Goal: Register for event/course

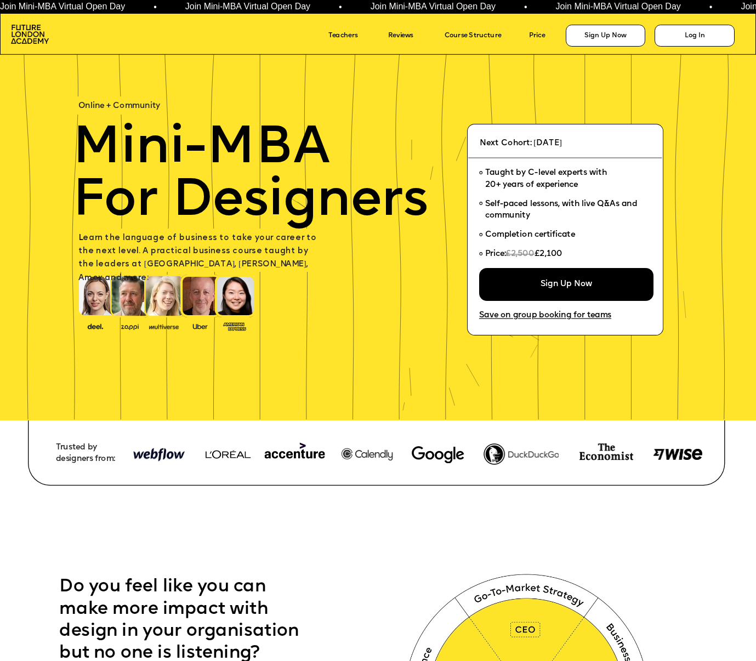
click at [444, 34] on link "Course Structure" at bounding box center [483, 36] width 78 height 14
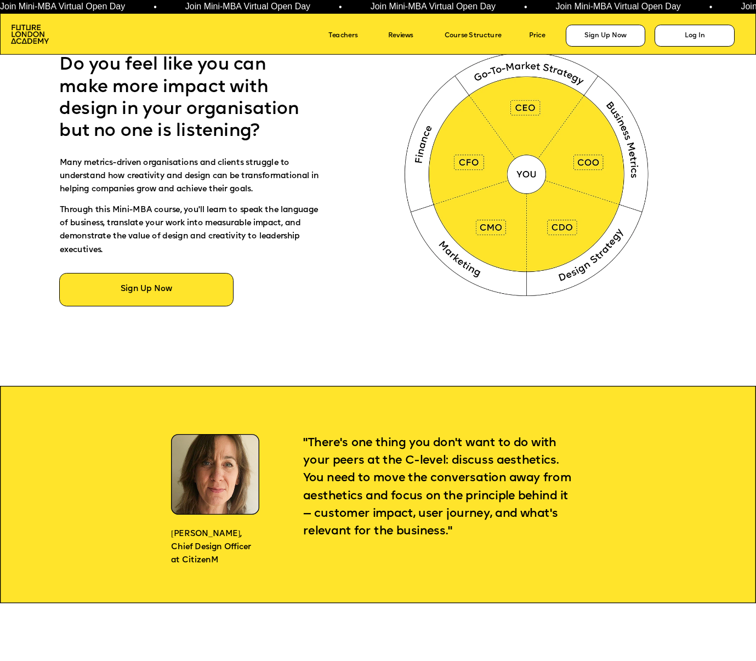
scroll to position [211, 0]
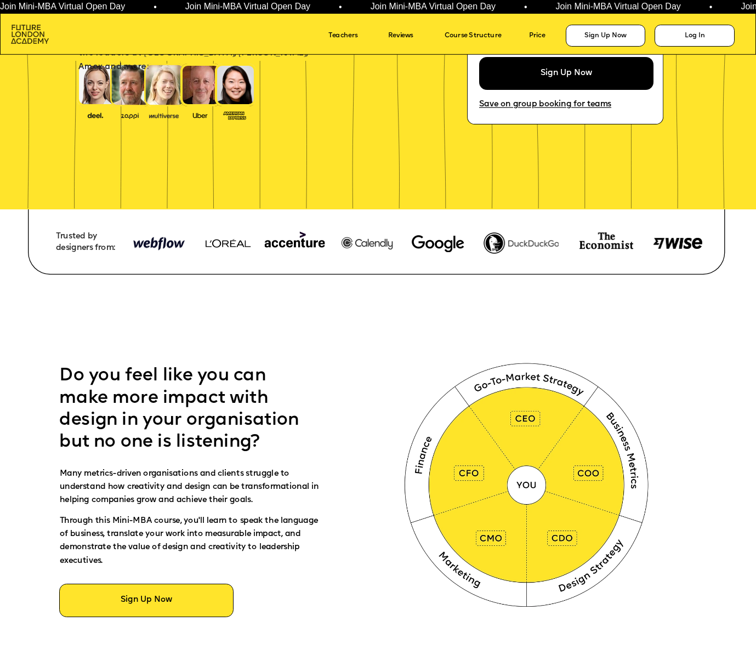
click at [30, 33] on img at bounding box center [30, 34] width 38 height 19
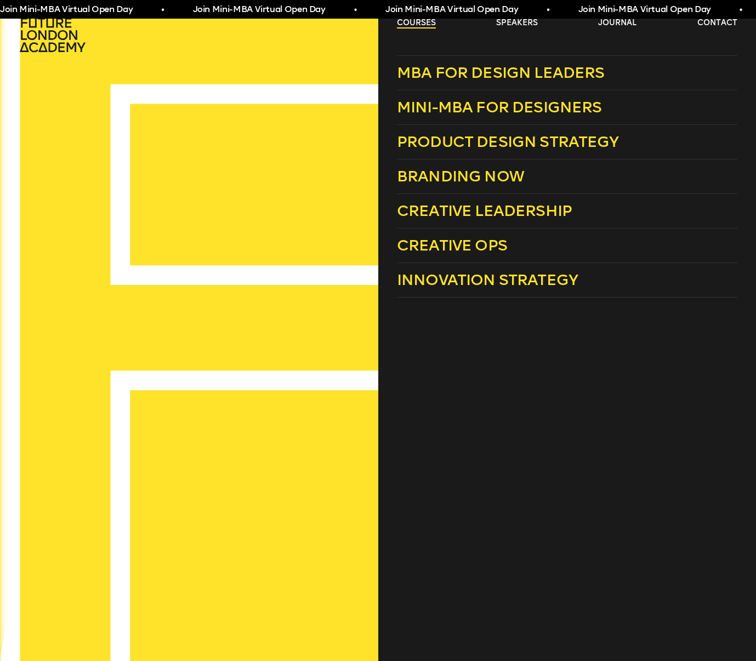
click at [403, 23] on link "courses" at bounding box center [416, 23] width 39 height 11
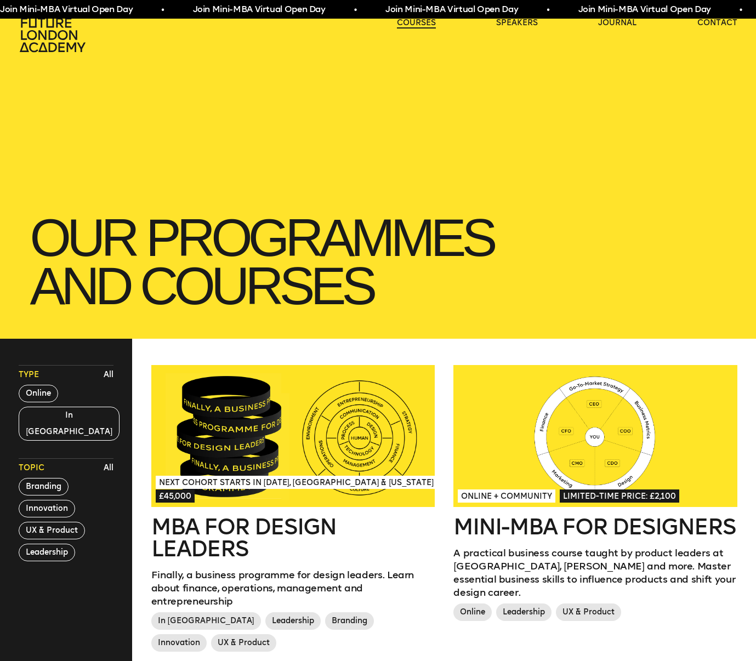
click at [403, 23] on link "courses" at bounding box center [416, 23] width 39 height 11
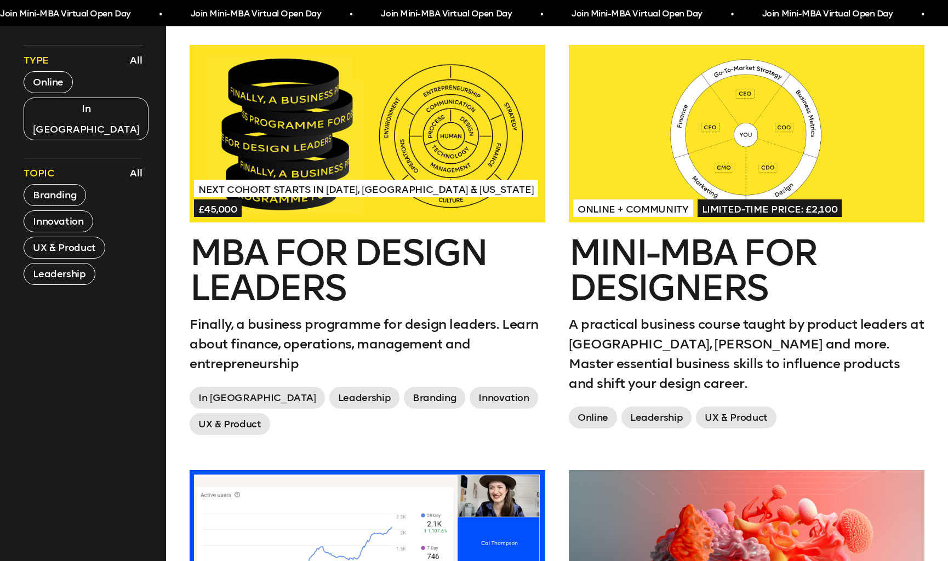
scroll to position [472, 0]
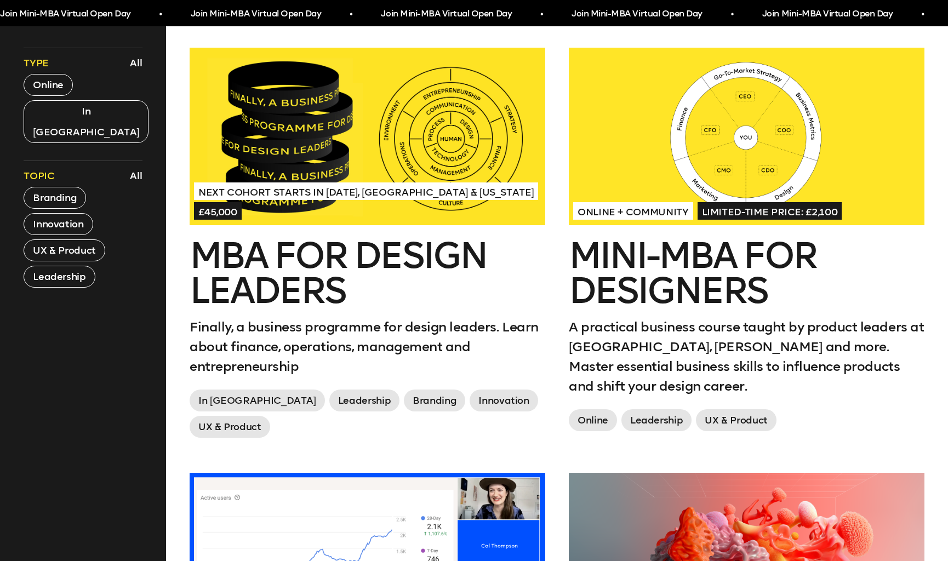
click at [652, 167] on div at bounding box center [747, 137] width 356 height 178
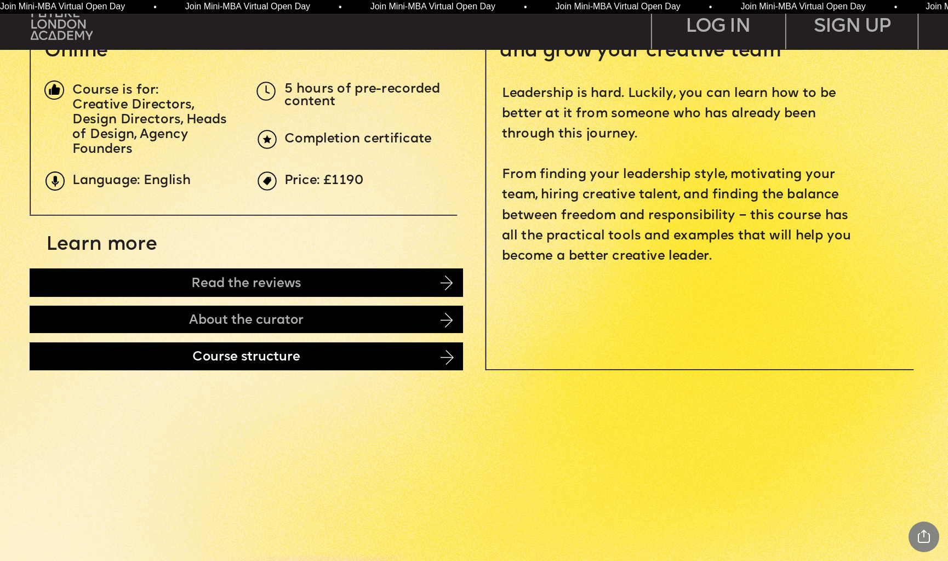
scroll to position [499, 0]
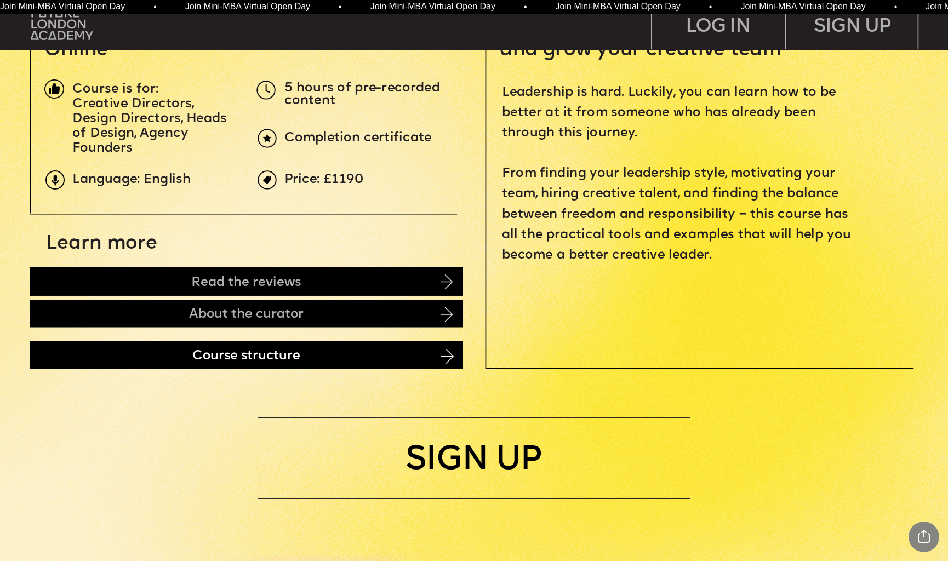
click at [408, 357] on div "Course structure" at bounding box center [246, 355] width 433 height 28
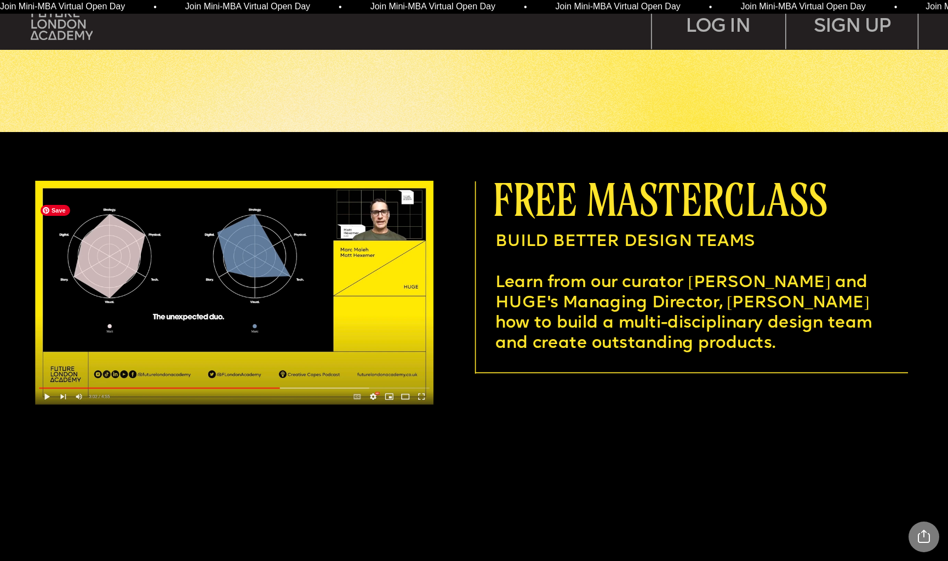
scroll to position [3534, 0]
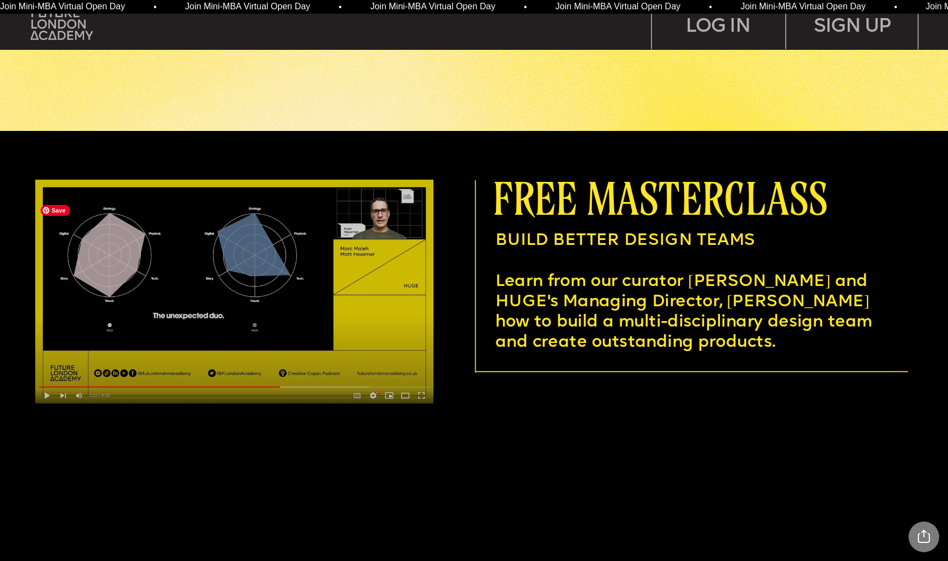
click at [299, 344] on img at bounding box center [234, 292] width 398 height 224
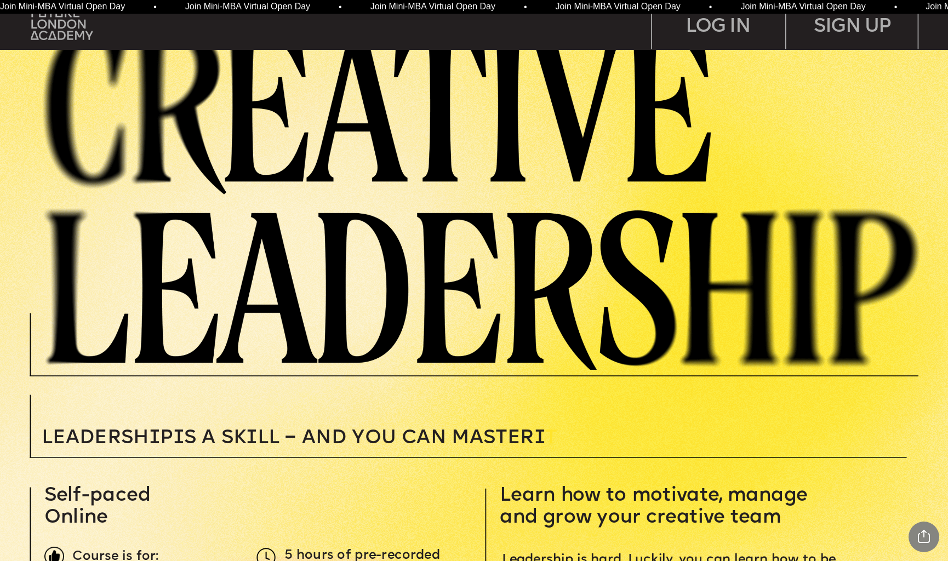
scroll to position [0, 0]
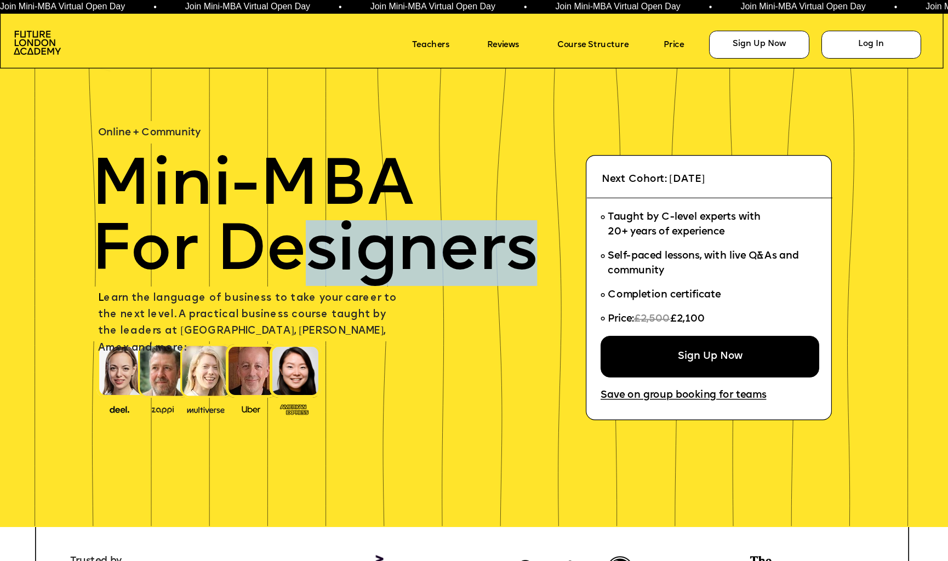
drag, startPoint x: 542, startPoint y: 247, endPoint x: 212, endPoint y: 217, distance: 332.3
click at [212, 217] on div "Mini-MBA For Designers" at bounding box center [325, 221] width 468 height 132
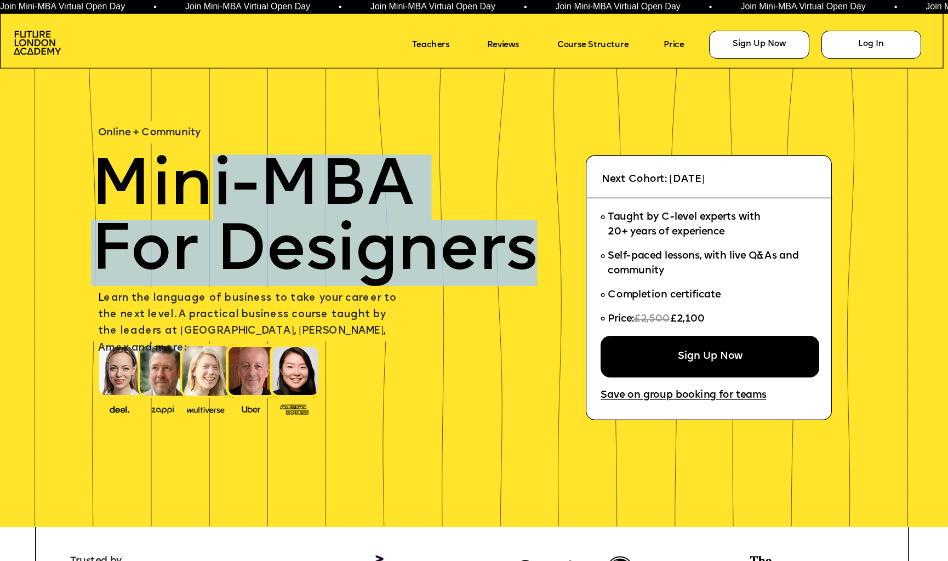
scroll to position [4, 0]
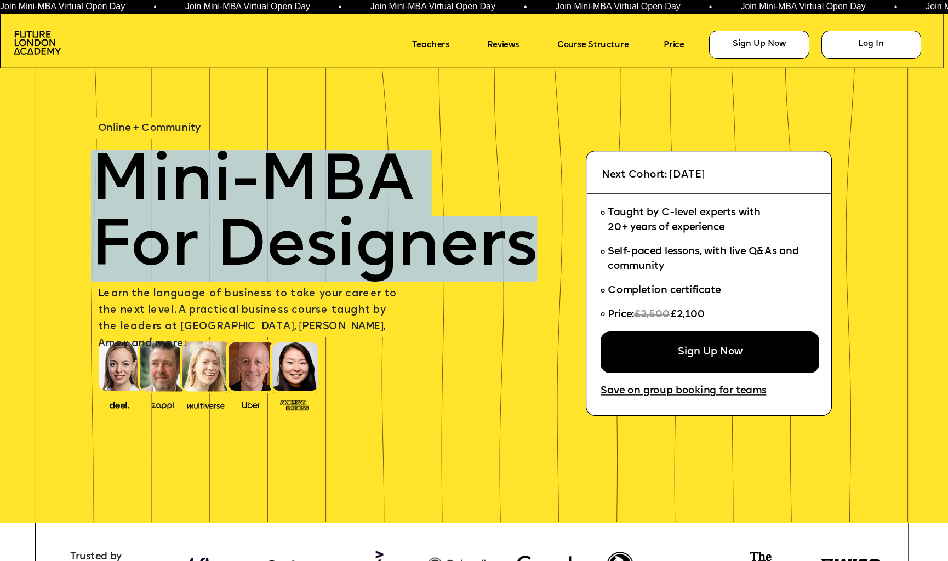
drag, startPoint x: 113, startPoint y: 178, endPoint x: 533, endPoint y: 250, distance: 425.4
click at [533, 250] on div "Mini-MBA For Designers" at bounding box center [325, 216] width 468 height 132
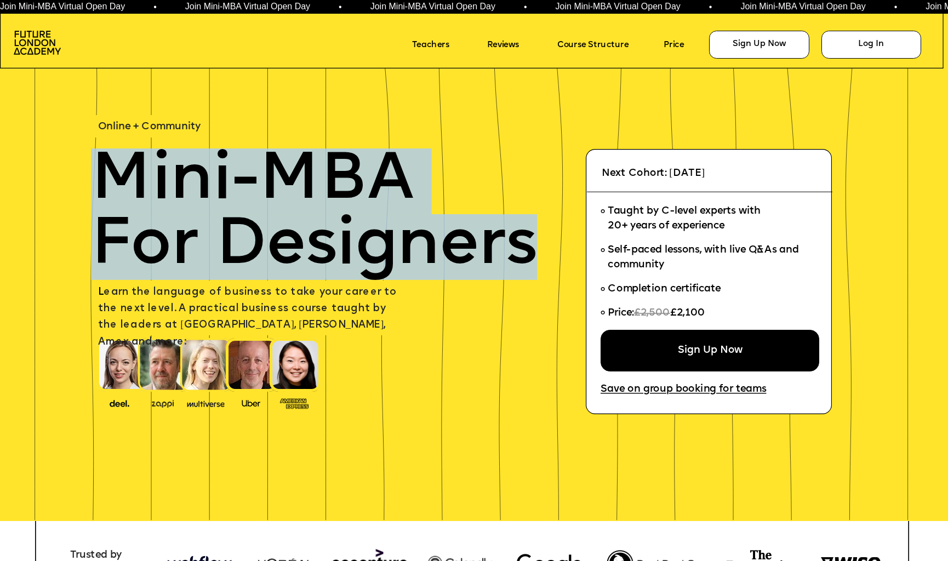
copy div "Mini-MBA For Designers"
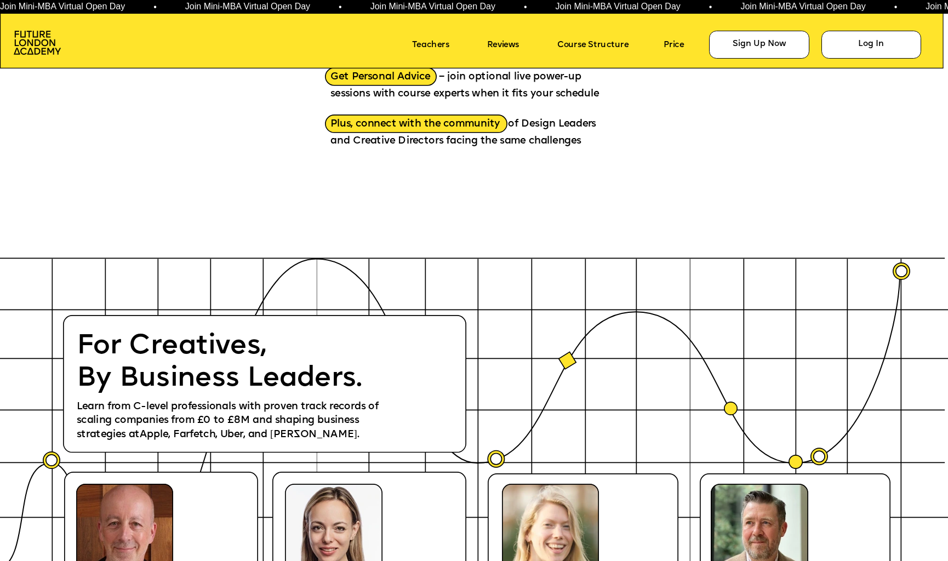
scroll to position [1638, 0]
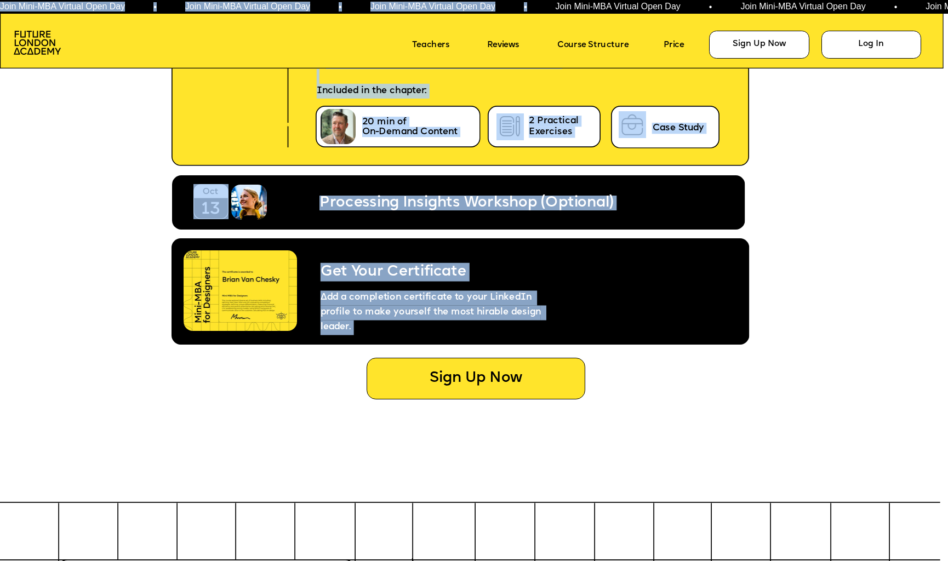
scroll to position [5271, 0]
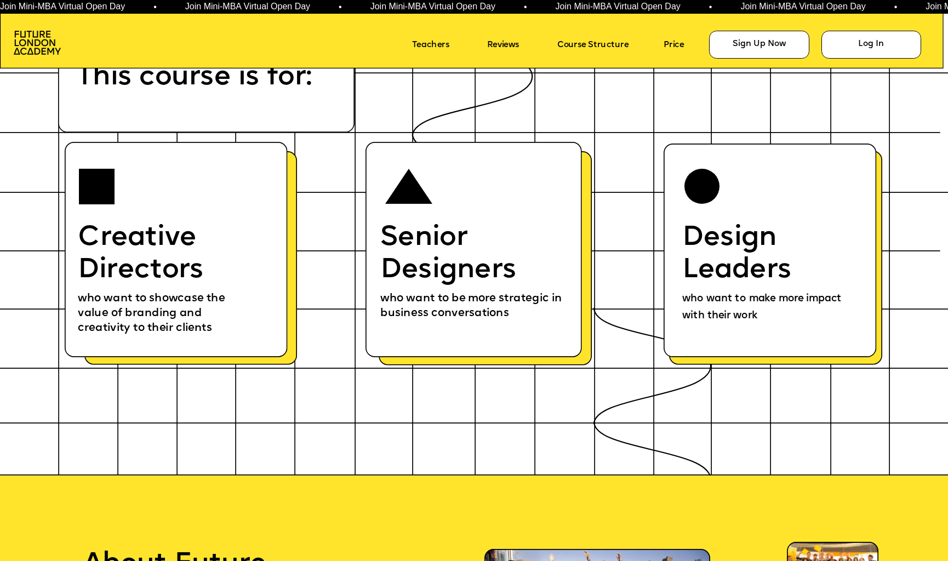
scroll to position [5806, 0]
